Goal: Task Accomplishment & Management: Manage account settings

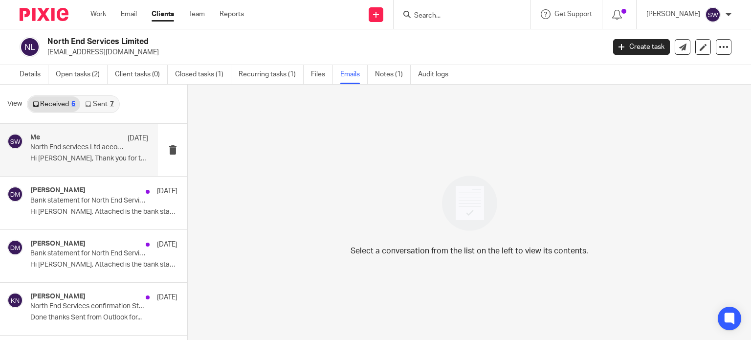
click at [72, 151] on p "North End services Ltd accounts" at bounding box center [77, 147] width 94 height 8
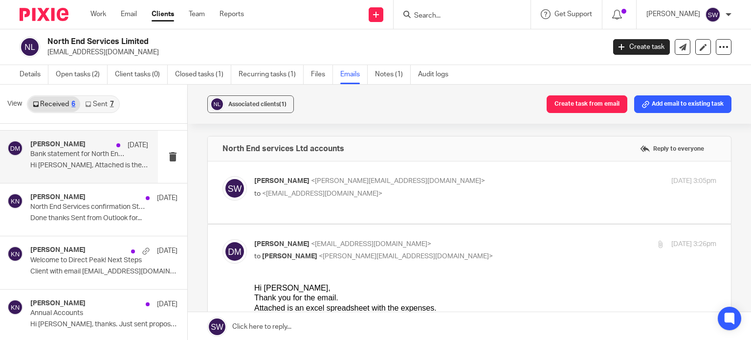
scroll to position [1, 0]
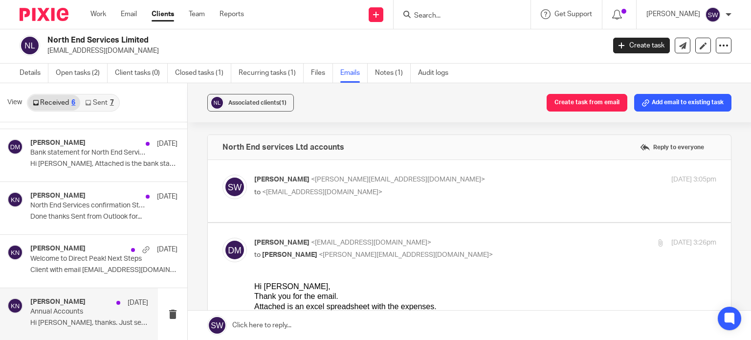
click at [75, 308] on p "Annual Accounts" at bounding box center [77, 311] width 94 height 8
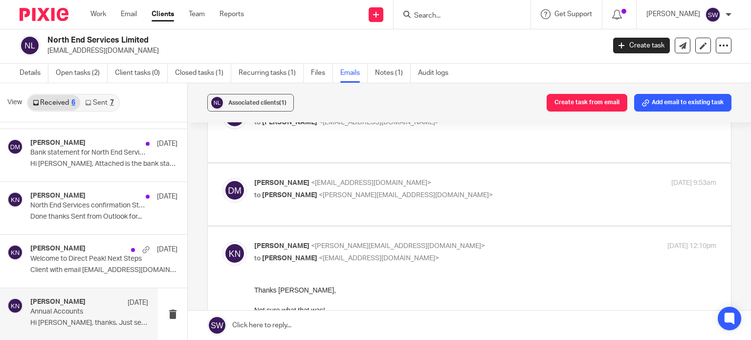
scroll to position [244, 0]
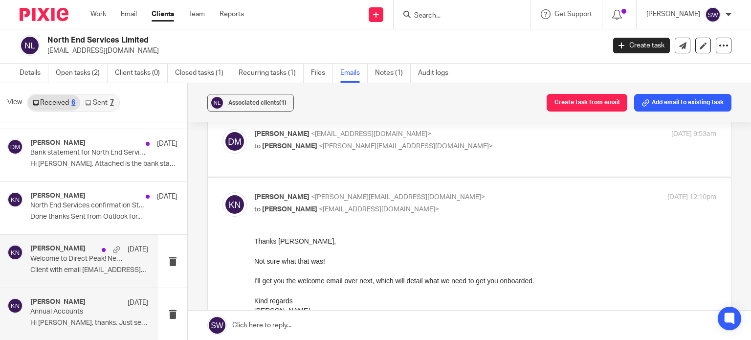
click at [62, 255] on p "Welcome to Direct Peak! Next Steps" at bounding box center [77, 259] width 94 height 8
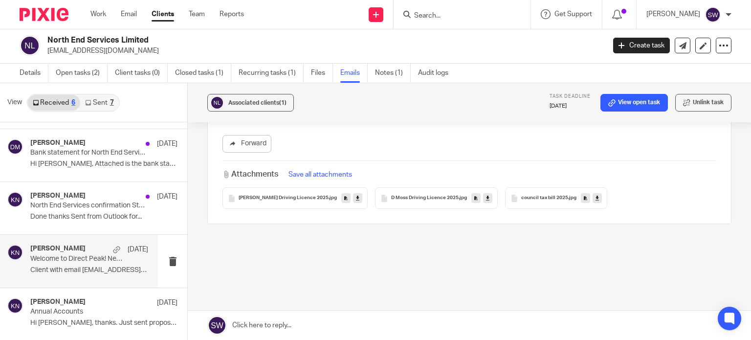
scroll to position [237, 0]
click at [75, 197] on div "Karl Newman 9 May" at bounding box center [89, 197] width 118 height 10
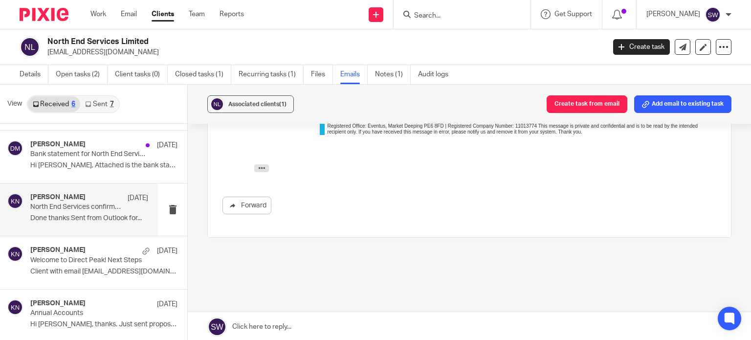
scroll to position [543, 0]
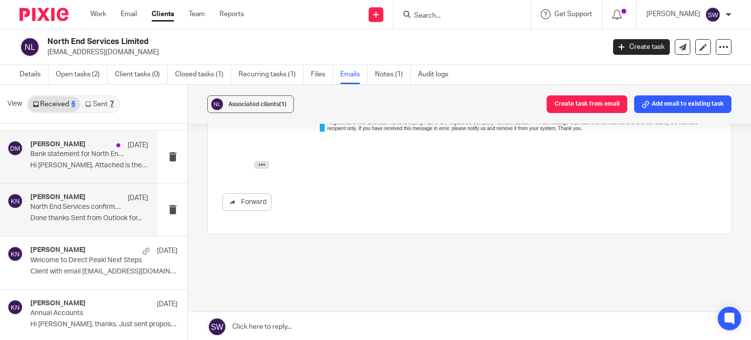
click at [74, 155] on p "Bank statement for North End Services LTD-Action" at bounding box center [77, 154] width 94 height 8
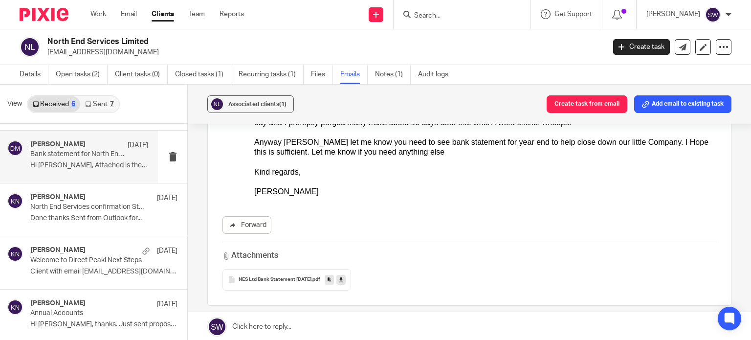
scroll to position [25, 0]
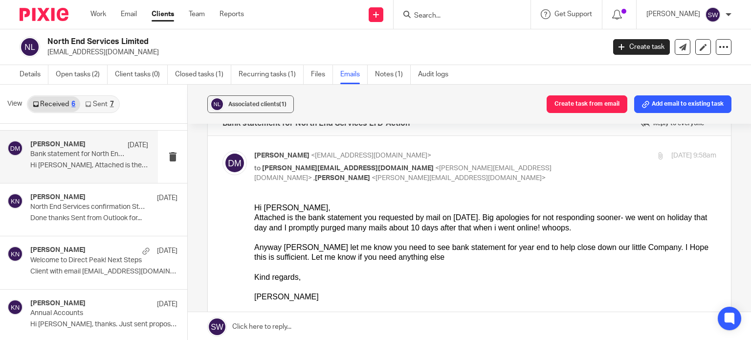
click at [100, 105] on link "Sent 7" at bounding box center [99, 104] width 38 height 16
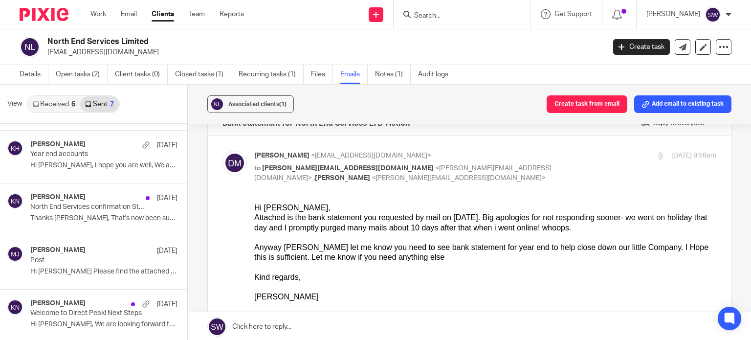
scroll to position [1, 0]
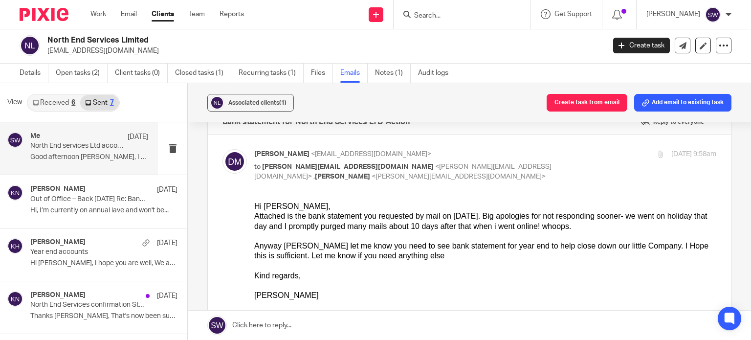
click at [85, 154] on p "Good afternoon David, I hope you are well. ..." at bounding box center [89, 157] width 118 height 8
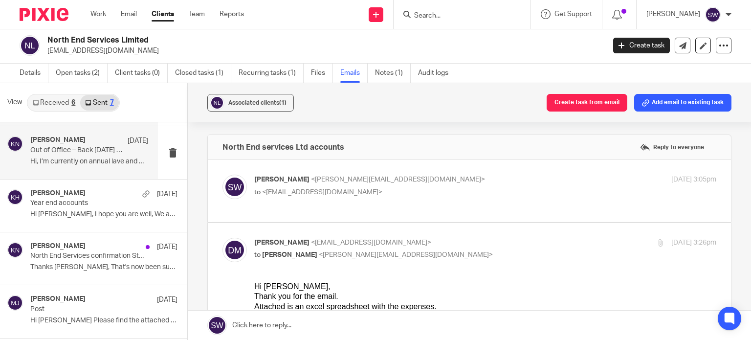
scroll to position [98, 0]
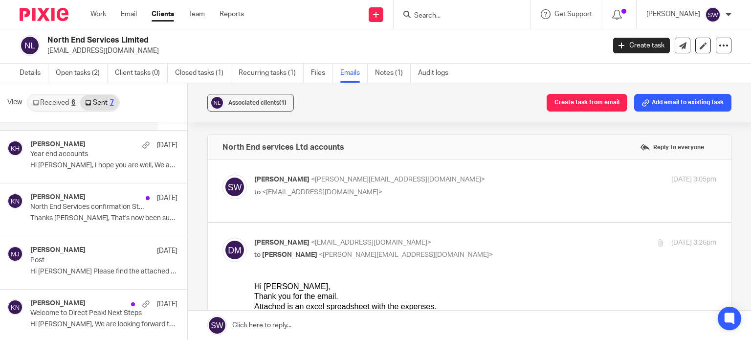
click at [84, 209] on p "North End Services confirmation Statement ??" at bounding box center [89, 207] width 118 height 8
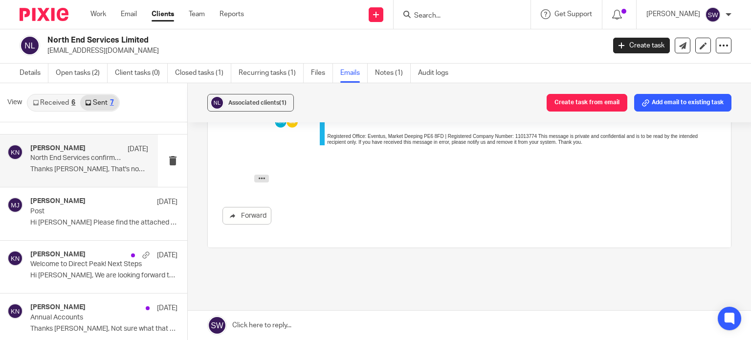
scroll to position [538, 0]
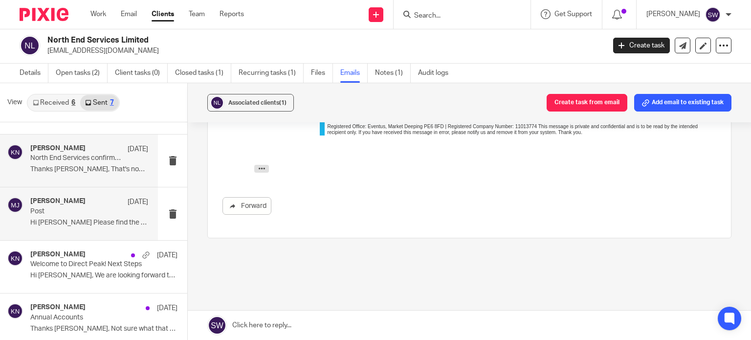
click at [60, 220] on p "Hi David Please find the attached letter we..." at bounding box center [89, 223] width 118 height 8
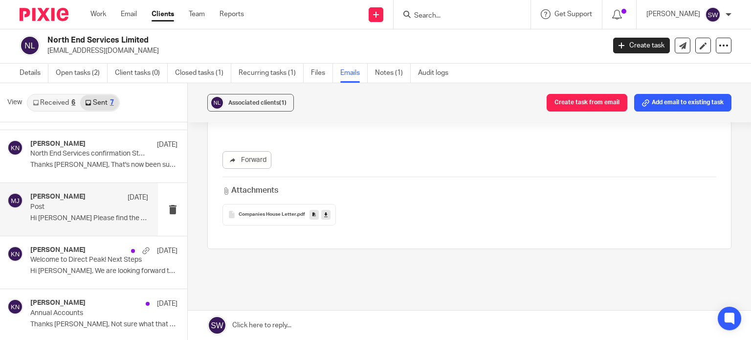
scroll to position [153, 0]
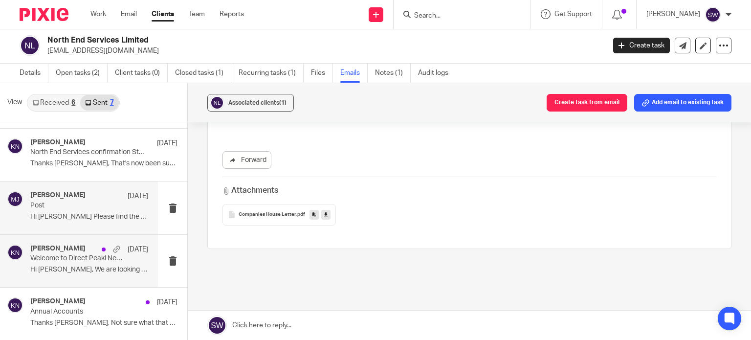
click at [55, 261] on p "Welcome to Direct Peak! Next Steps" at bounding box center [77, 258] width 94 height 8
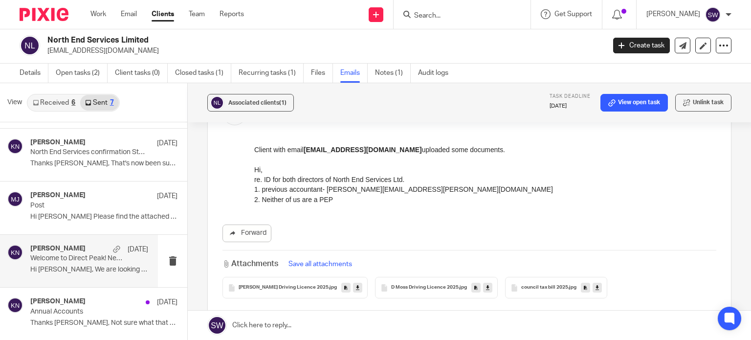
scroll to position [196, 0]
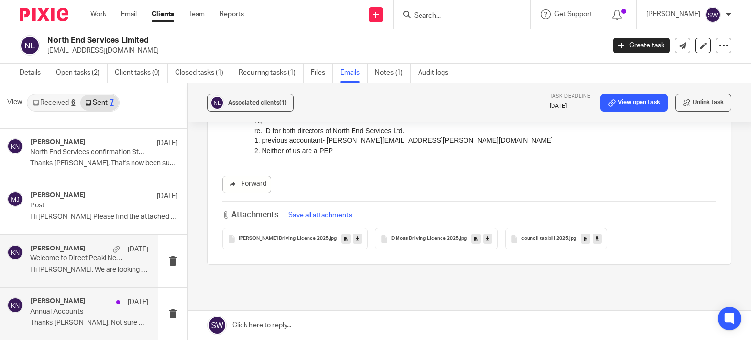
click at [74, 302] on div "Karl Newman 19 Mar" at bounding box center [89, 302] width 118 height 10
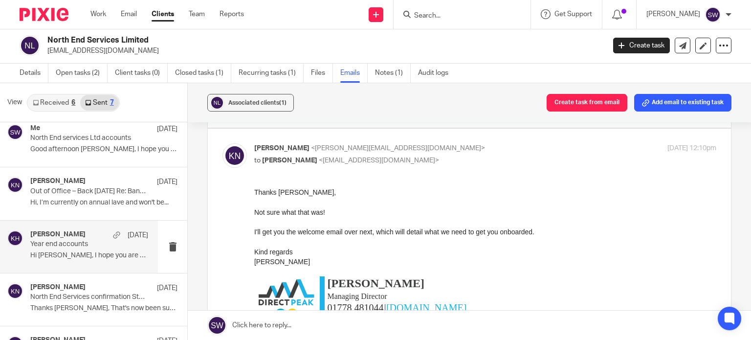
scroll to position [0, 0]
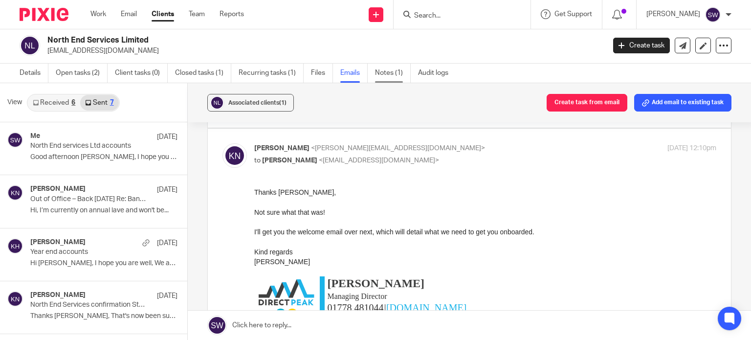
click at [390, 74] on link "Notes (1)" at bounding box center [393, 73] width 36 height 19
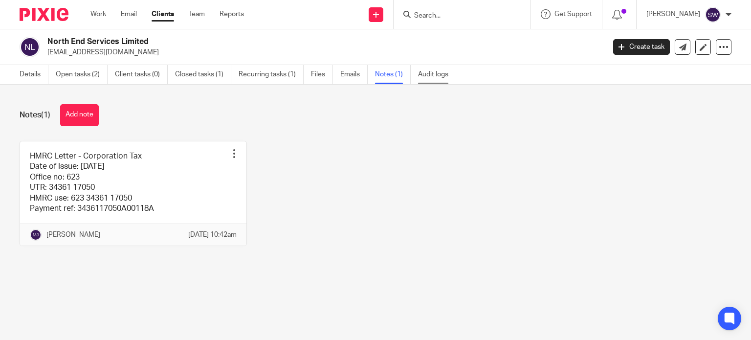
click at [432, 73] on link "Audit logs" at bounding box center [437, 74] width 38 height 19
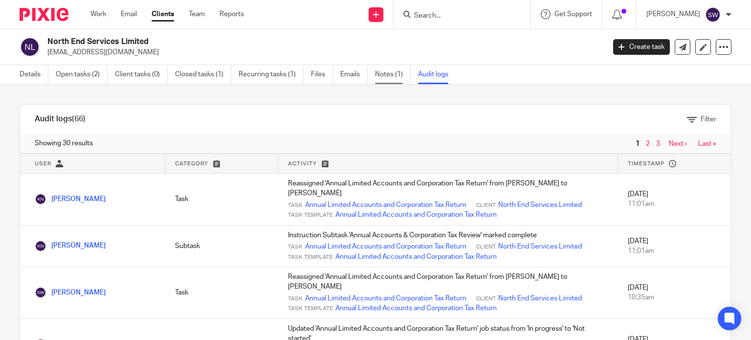
click at [389, 70] on link "Notes (1)" at bounding box center [393, 74] width 36 height 19
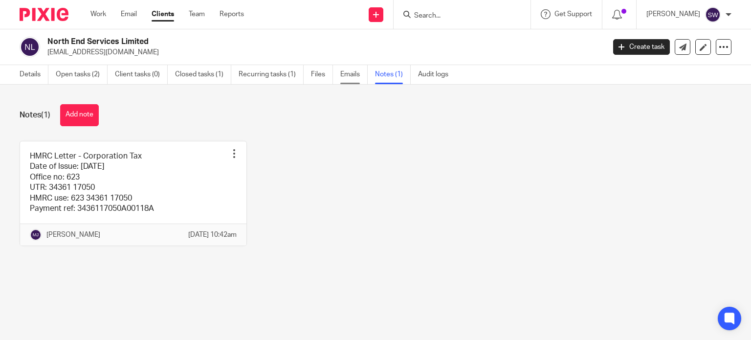
click at [349, 74] on link "Emails" at bounding box center [353, 74] width 27 height 19
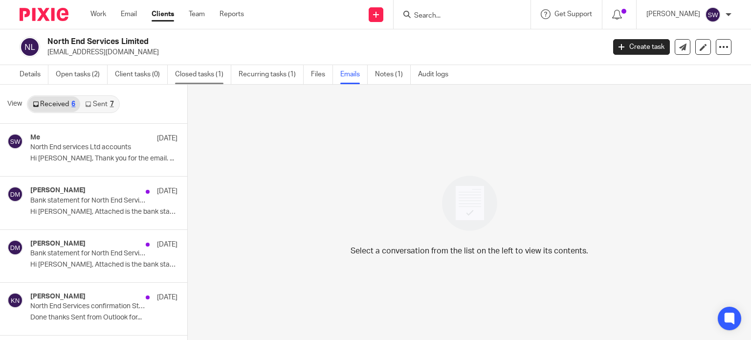
click at [209, 76] on link "Closed tasks (1)" at bounding box center [203, 74] width 56 height 19
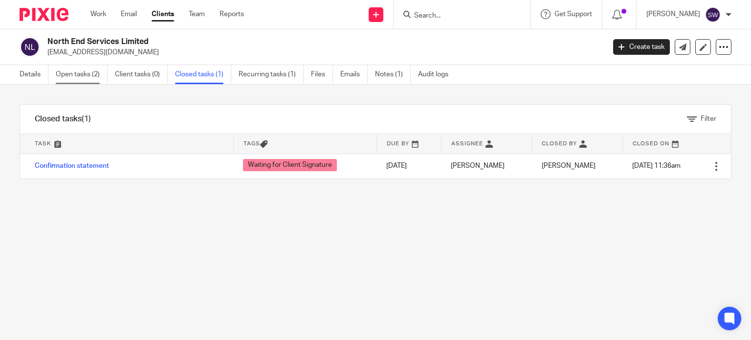
click at [88, 76] on link "Open tasks (2)" at bounding box center [82, 74] width 52 height 19
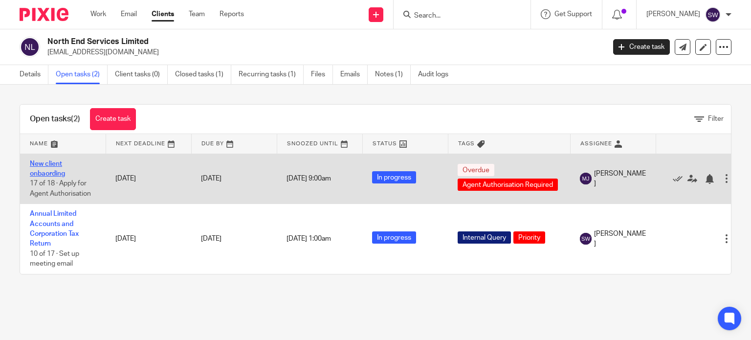
click at [55, 161] on link "New client onbaording" at bounding box center [47, 168] width 35 height 17
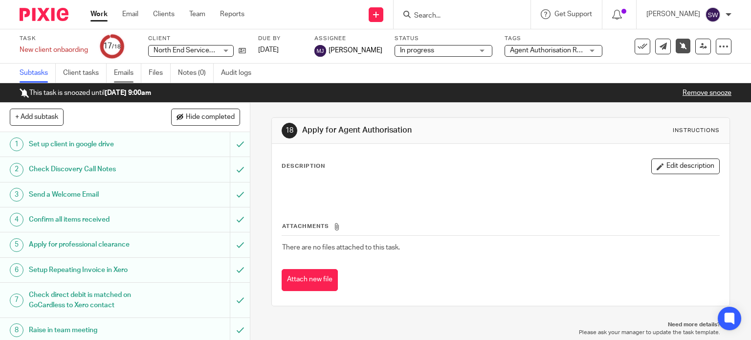
click at [125, 68] on link "Emails" at bounding box center [127, 73] width 27 height 19
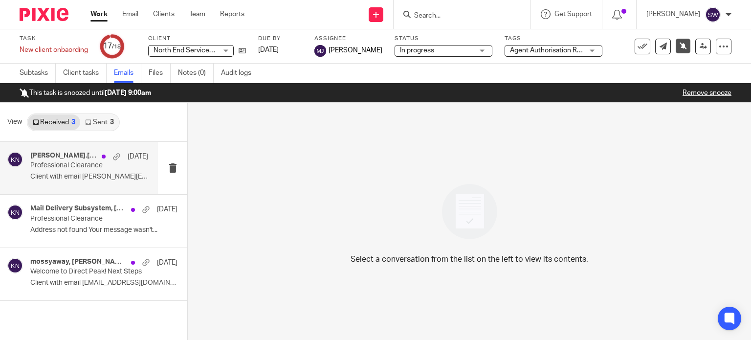
click at [49, 162] on p "Professional Clearance" at bounding box center [77, 165] width 94 height 8
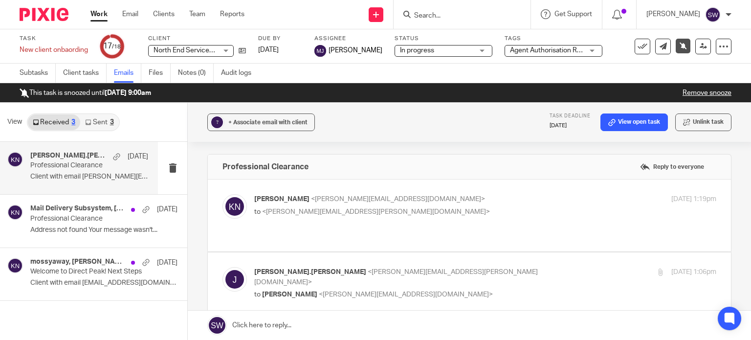
click at [416, 197] on p "Karl Newman <k.newman@directpeak.co.uk>" at bounding box center [408, 199] width 308 height 10
checkbox input "true"
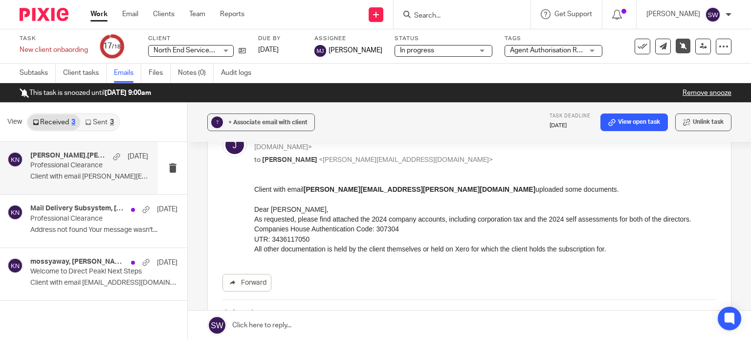
scroll to position [405, 0]
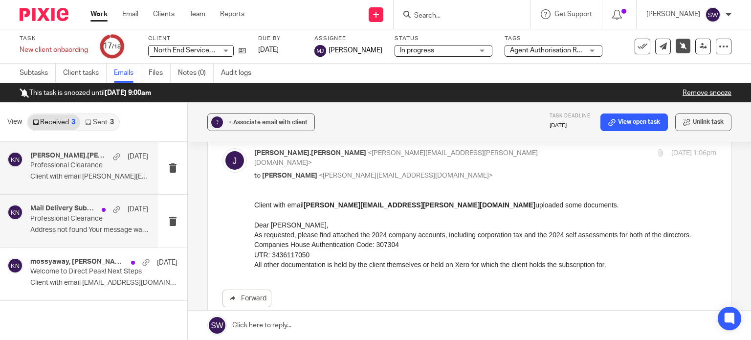
click at [43, 223] on div "Mail Delivery Subsystem, Karl Newman 25 Mar Professional Clearance Address not …" at bounding box center [89, 220] width 118 height 33
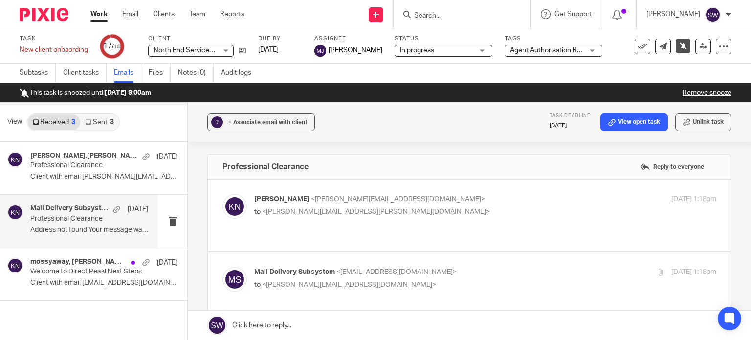
scroll to position [0, 0]
click at [431, 201] on p "Karl Newman <k.newman@directpeak.co.uk>" at bounding box center [408, 199] width 308 height 10
checkbox input "true"
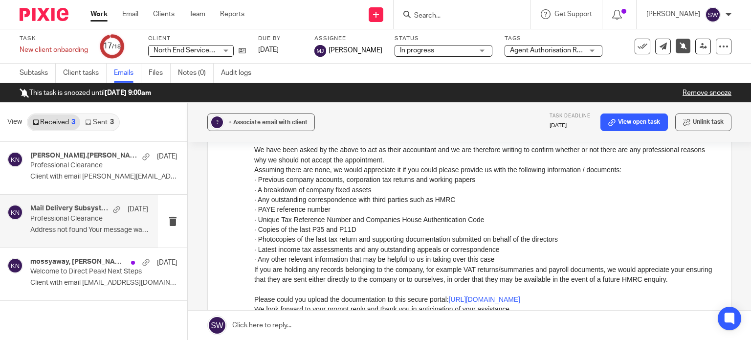
scroll to position [147, 0]
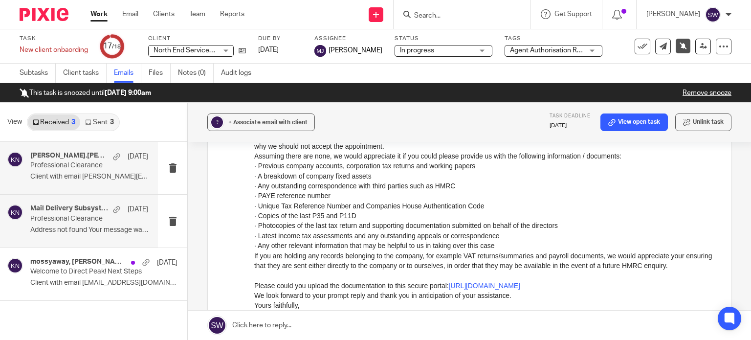
click at [65, 173] on p "Client with email jason.cannon@figuresuk.co.uk..." at bounding box center [89, 177] width 118 height 8
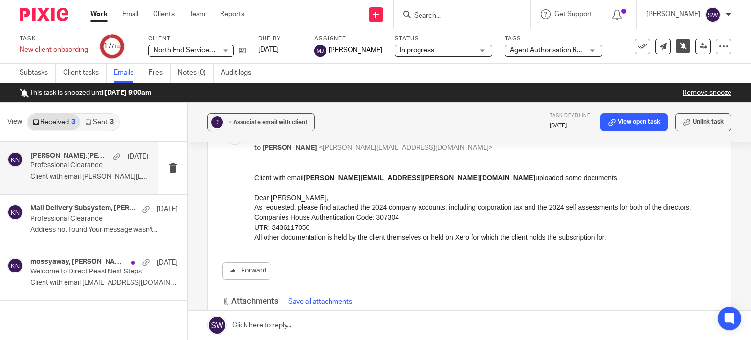
scroll to position [0, 0]
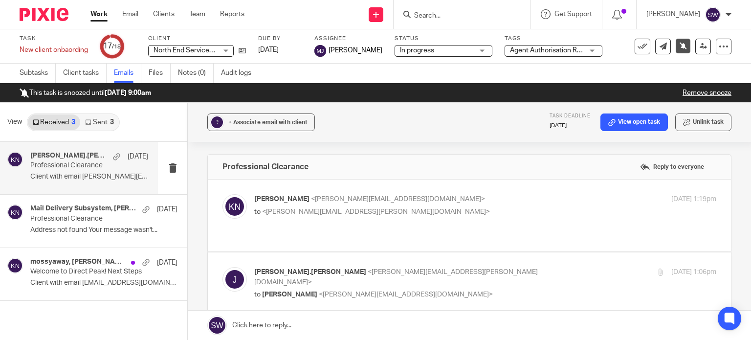
click at [430, 198] on p "Karl Newman <k.newman@directpeak.co.uk>" at bounding box center [408, 199] width 308 height 10
checkbox input "true"
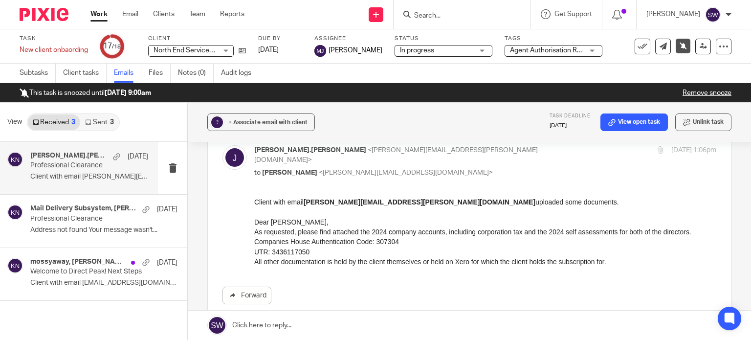
scroll to position [391, 0]
